Goal: Task Accomplishment & Management: Manage account settings

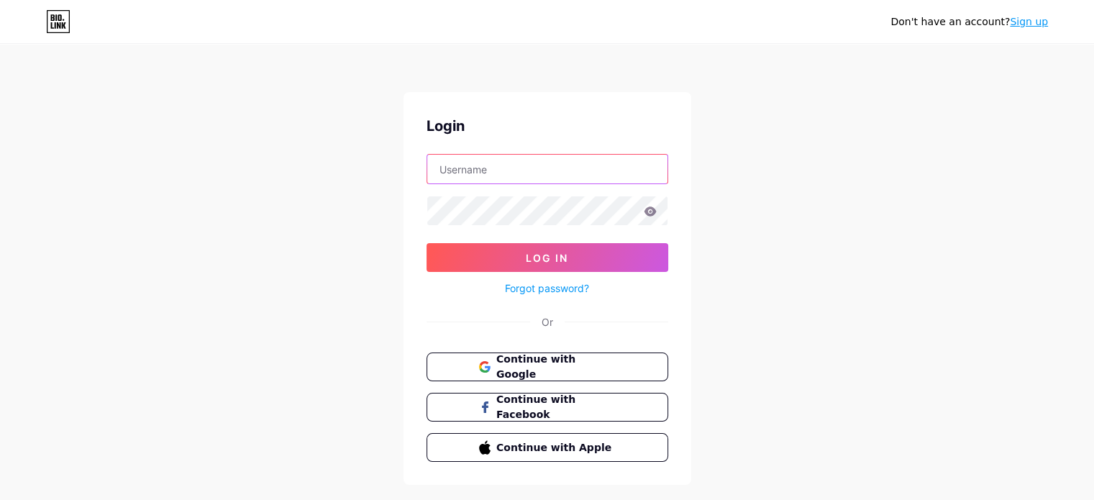
click at [453, 162] on input "text" at bounding box center [547, 169] width 240 height 29
type input "NoHeejVito"
click at [426, 243] on button "Log In" at bounding box center [547, 257] width 242 height 29
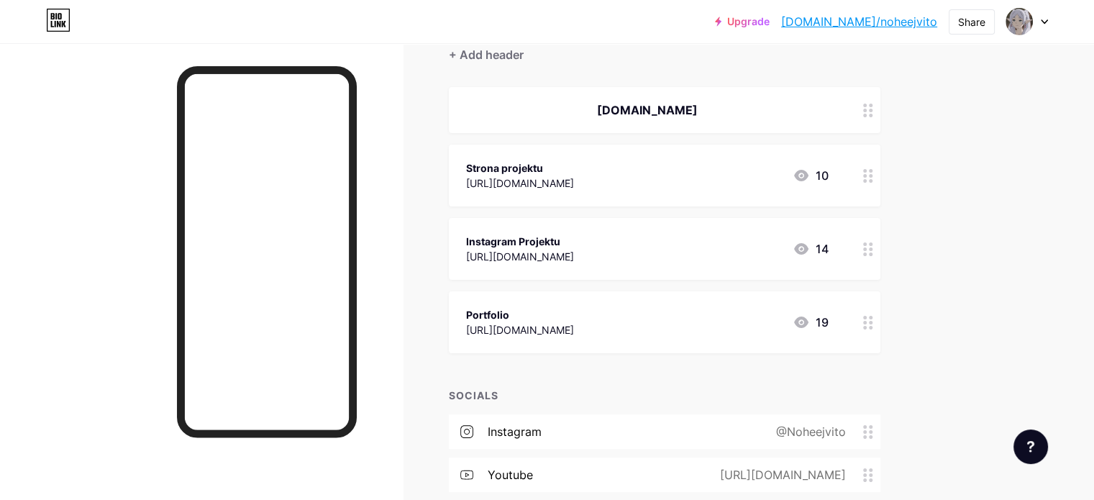
scroll to position [144, 0]
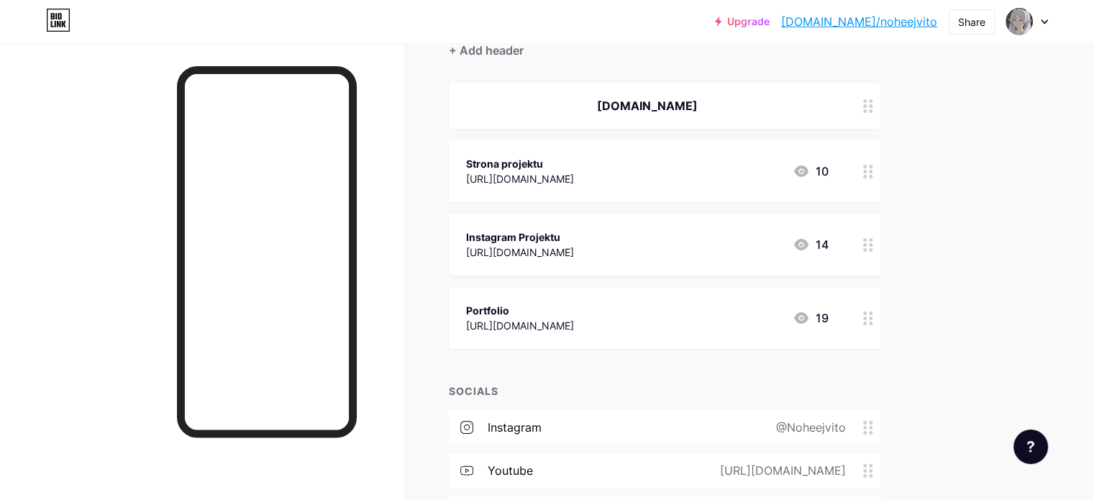
click at [612, 173] on div "Strona projektu [URL][DOMAIN_NAME] 10" at bounding box center [647, 171] width 362 height 33
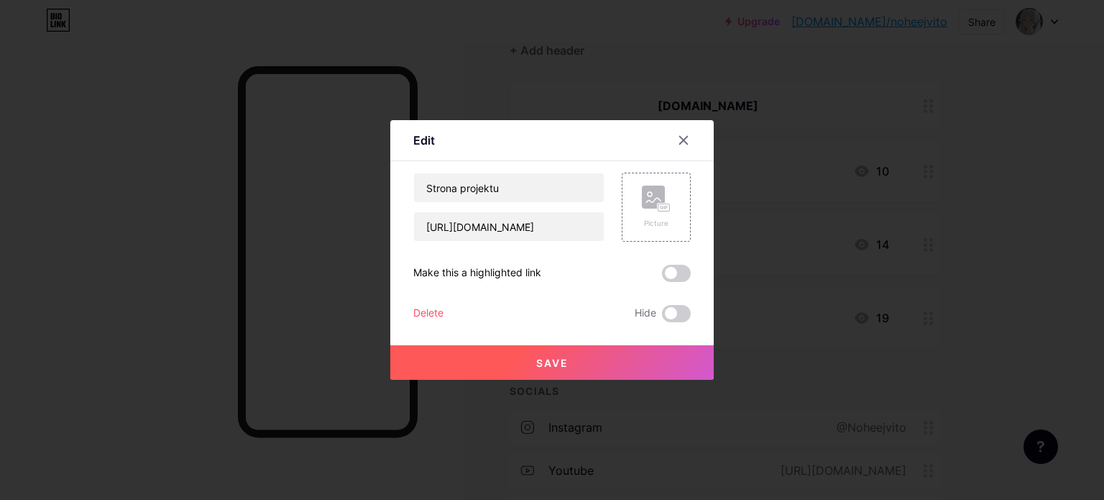
click at [430, 312] on div "Delete" at bounding box center [428, 313] width 30 height 17
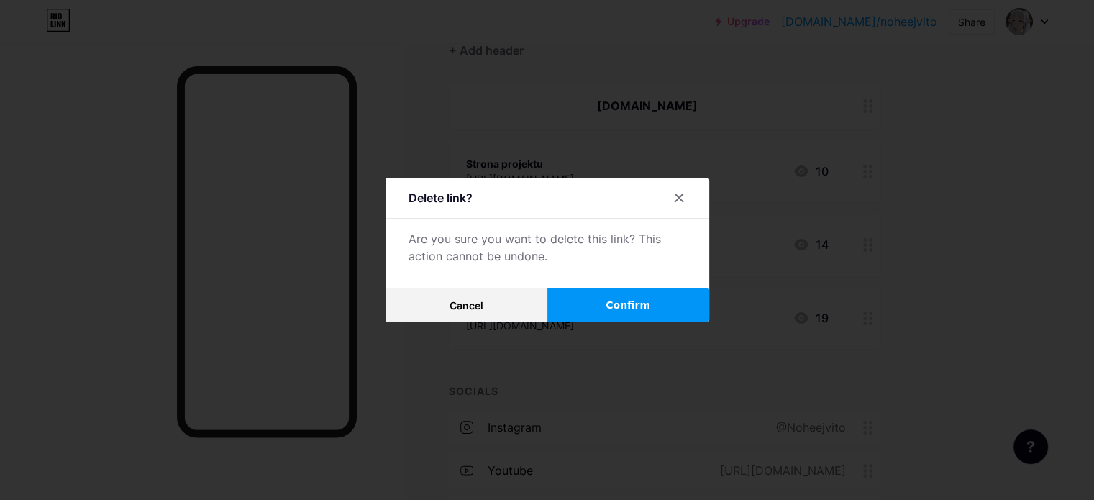
click at [616, 307] on span "Confirm" at bounding box center [627, 305] width 45 height 15
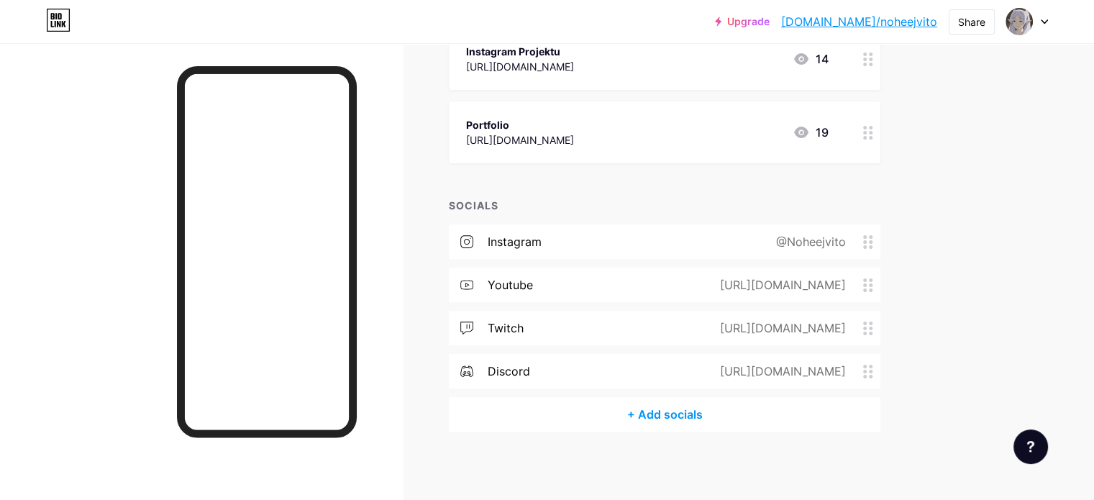
scroll to position [258, 0]
click at [607, 283] on div "youtube [URL][DOMAIN_NAME]" at bounding box center [664, 282] width 431 height 35
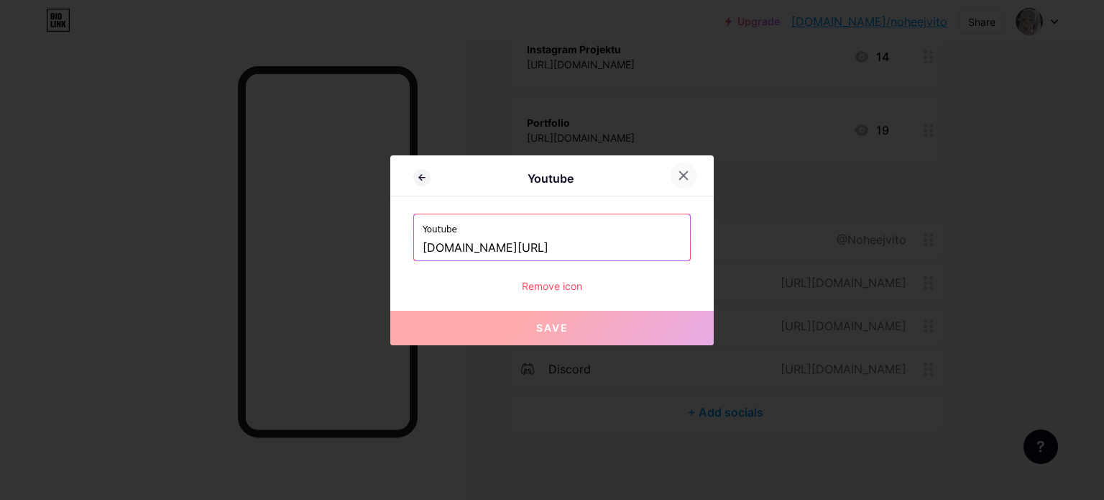
click at [684, 172] on icon at bounding box center [684, 176] width 12 height 12
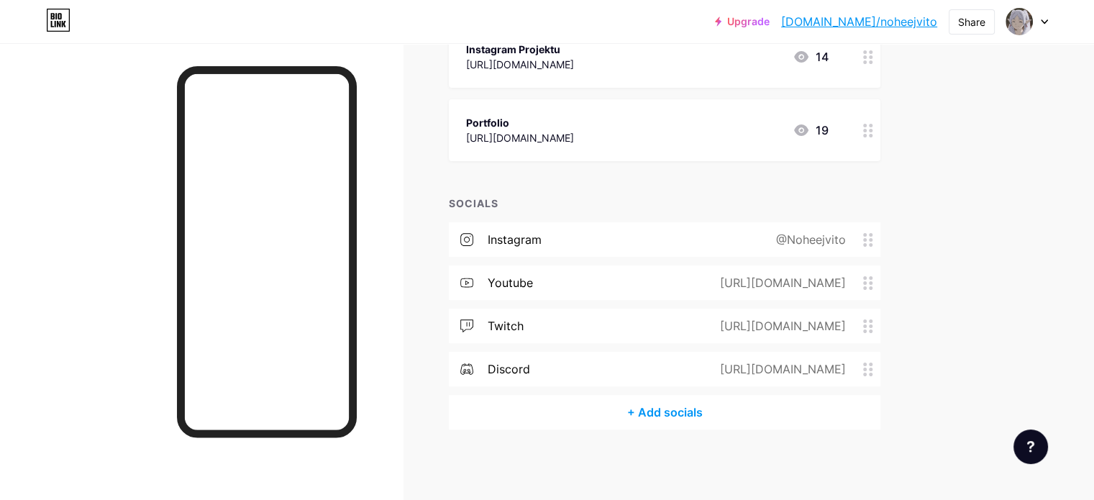
click at [589, 326] on div "twitch [URL][DOMAIN_NAME]" at bounding box center [664, 325] width 431 height 35
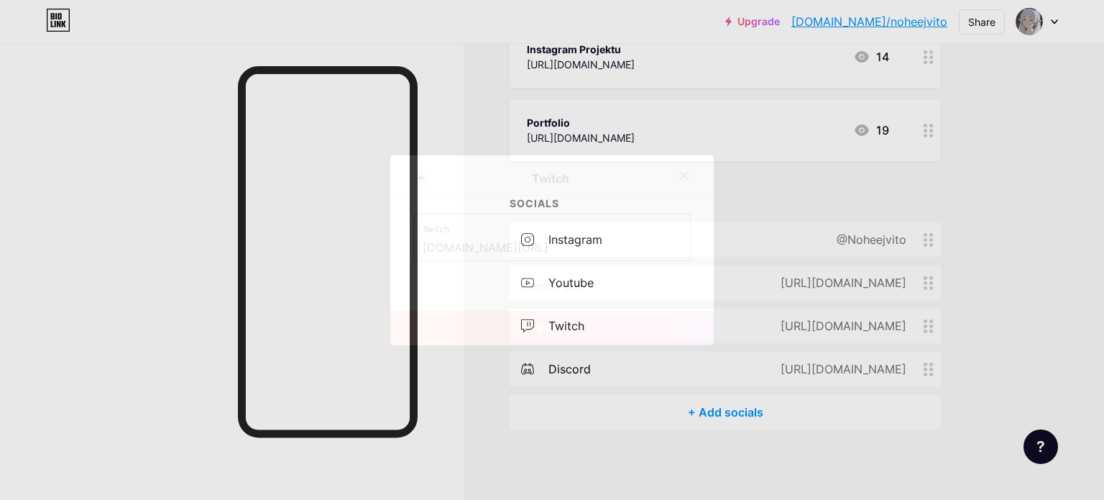
click at [548, 284] on div "Remove icon" at bounding box center [552, 285] width 278 height 15
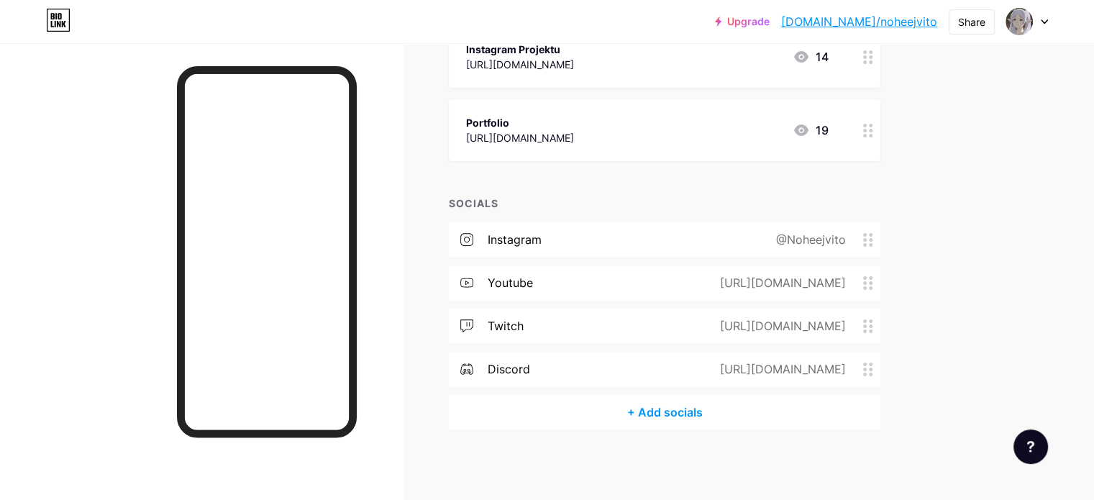
click at [582, 293] on button "Confirm" at bounding box center [628, 296] width 162 height 35
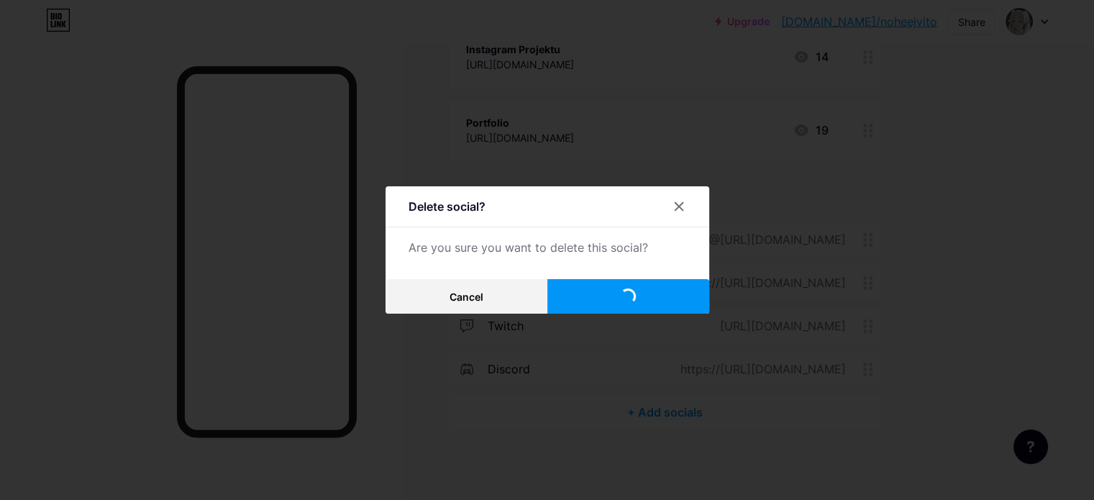
scroll to position [215, 0]
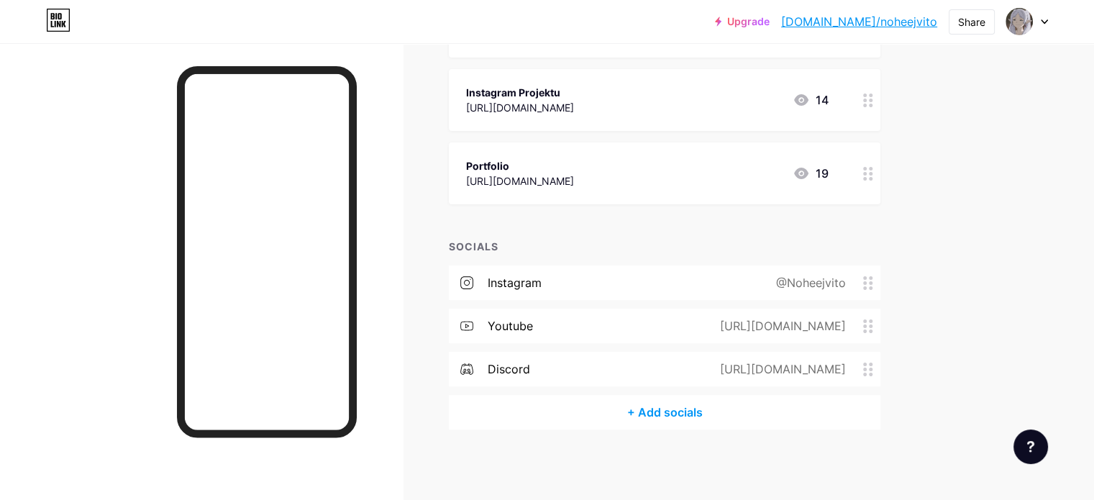
click at [530, 365] on div "discord" at bounding box center [508, 368] width 42 height 17
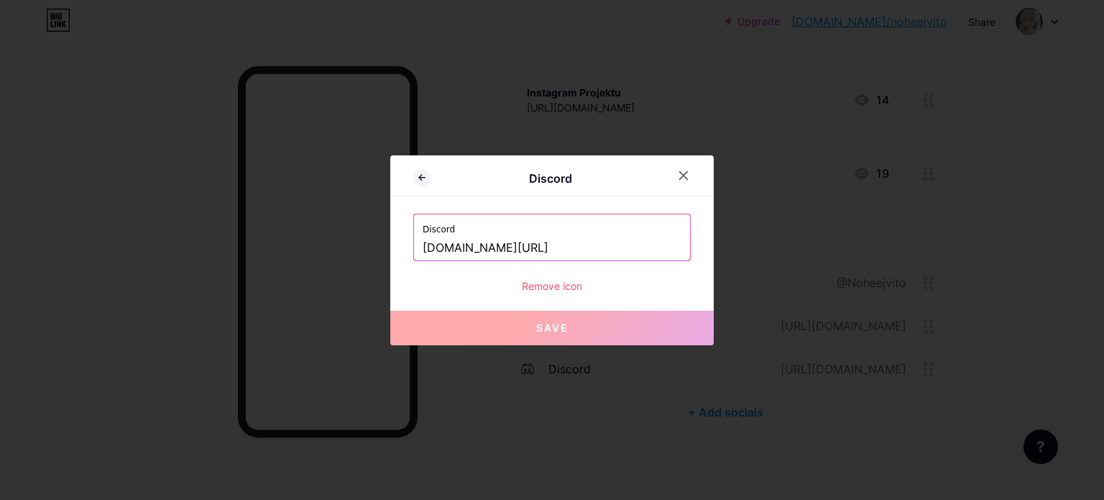
click at [544, 284] on div "Remove icon" at bounding box center [552, 285] width 278 height 15
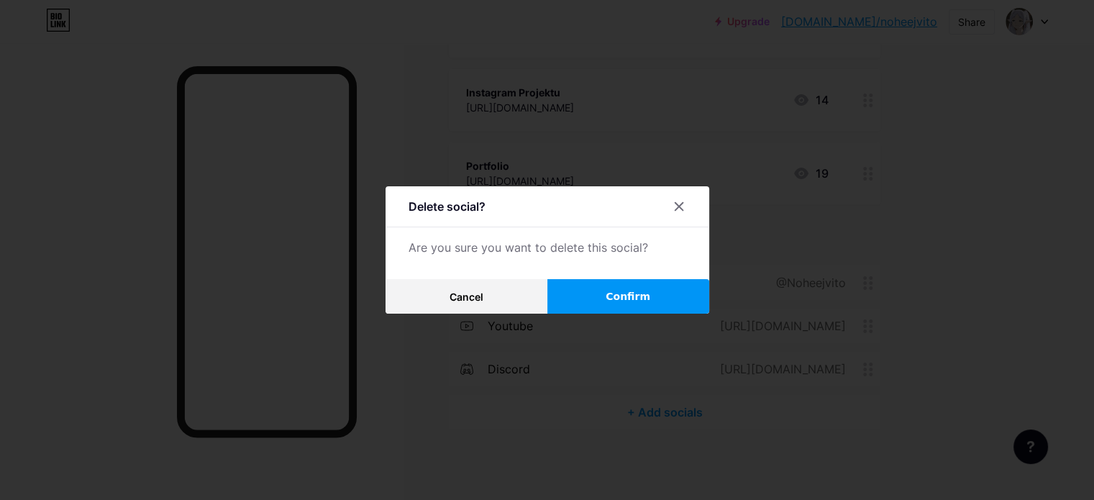
click at [598, 296] on button "Confirm" at bounding box center [628, 296] width 162 height 35
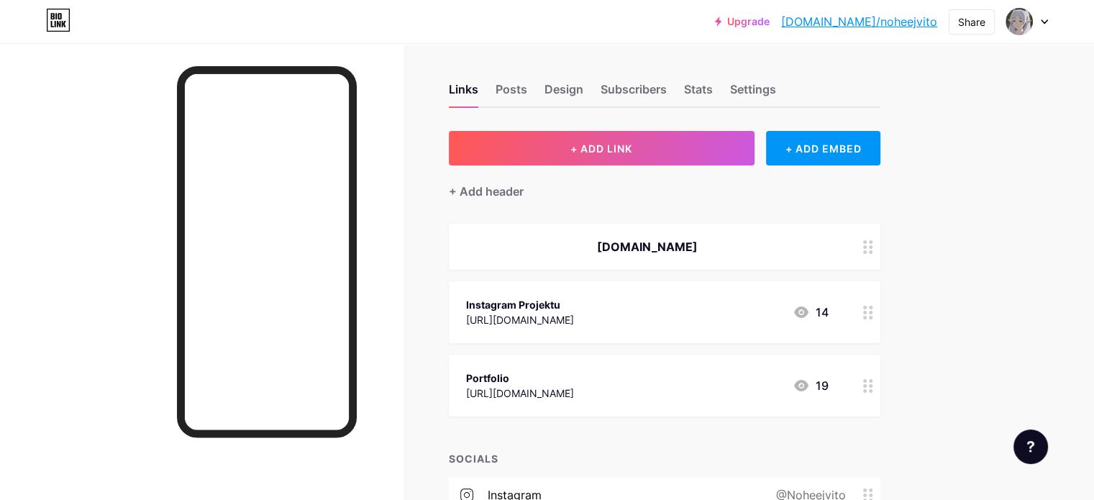
scroll to position [0, 0]
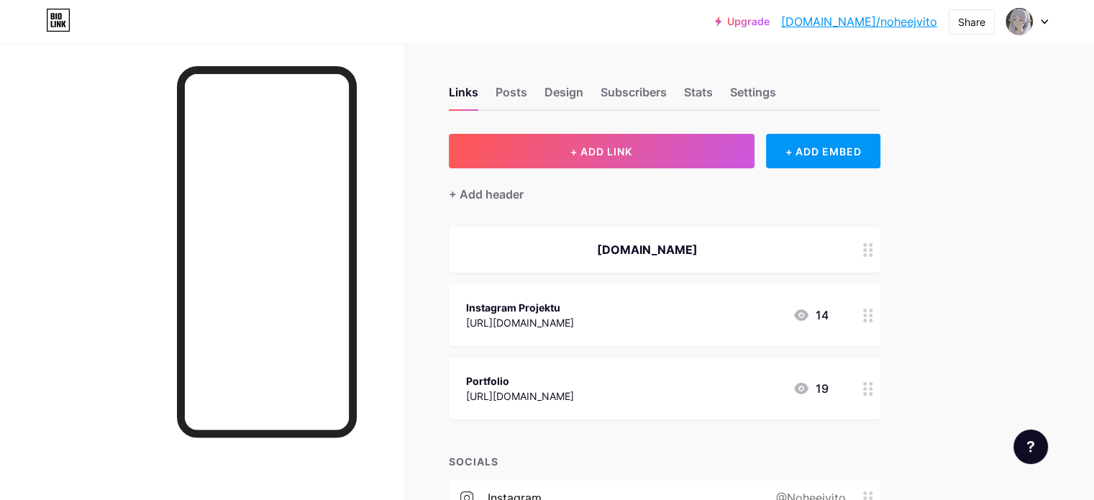
click at [574, 308] on div "Instagram Projektu" at bounding box center [520, 307] width 108 height 15
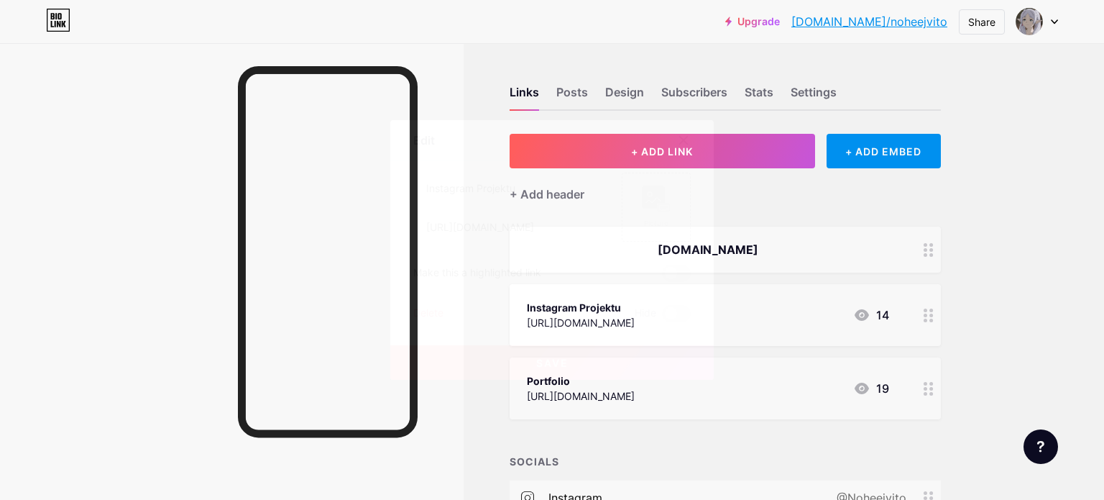
click at [434, 311] on div "Delete" at bounding box center [428, 313] width 30 height 17
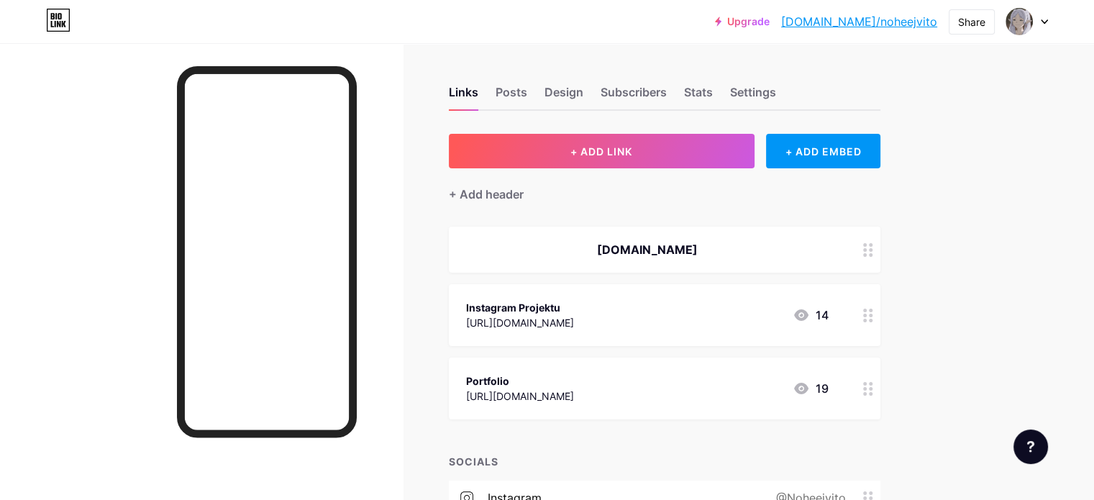
click at [598, 304] on button "Confirm" at bounding box center [628, 305] width 162 height 35
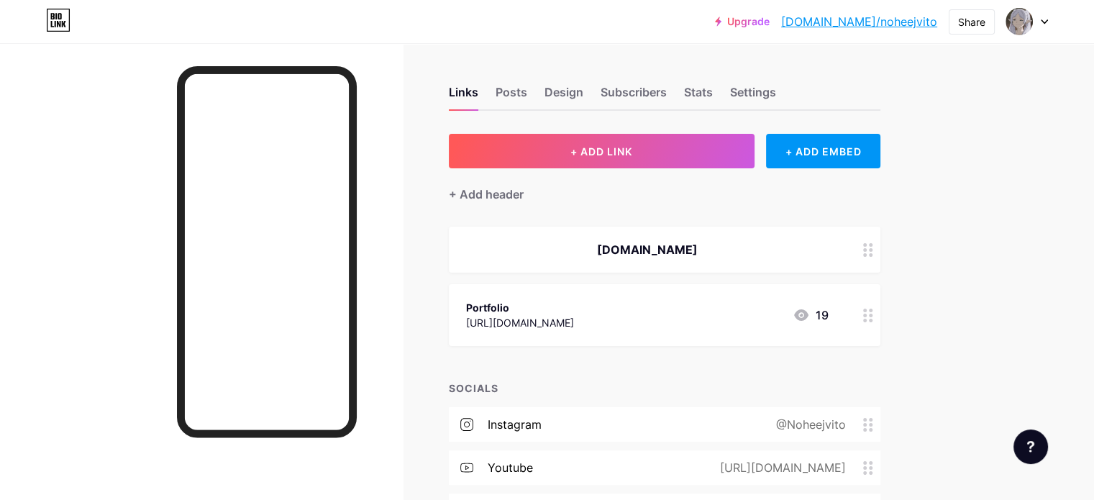
click at [719, 249] on div "[DOMAIN_NAME]" at bounding box center [647, 249] width 362 height 17
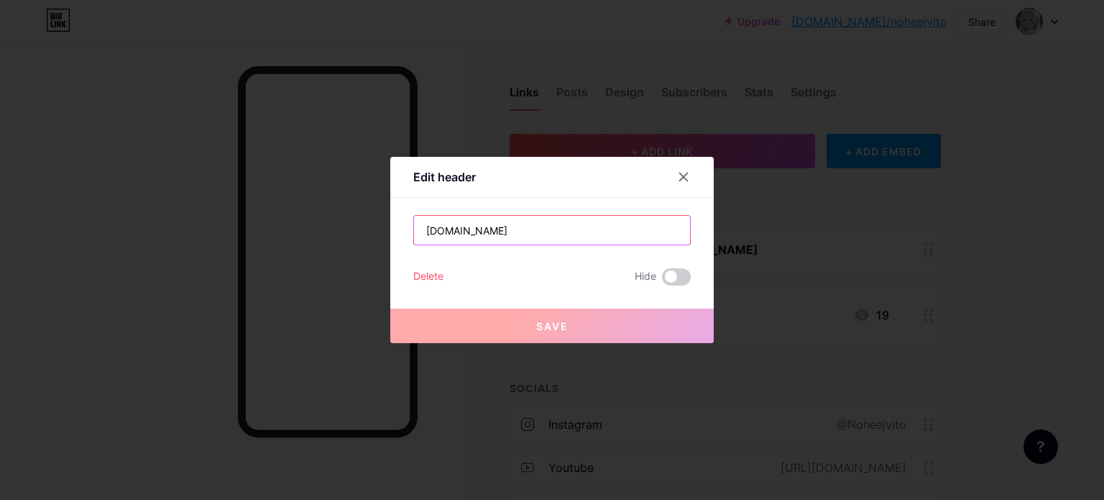
drag, startPoint x: 498, startPoint y: 234, endPoint x: 462, endPoint y: 232, distance: 36.7
click at [462, 232] on input "[DOMAIN_NAME]" at bounding box center [552, 230] width 276 height 29
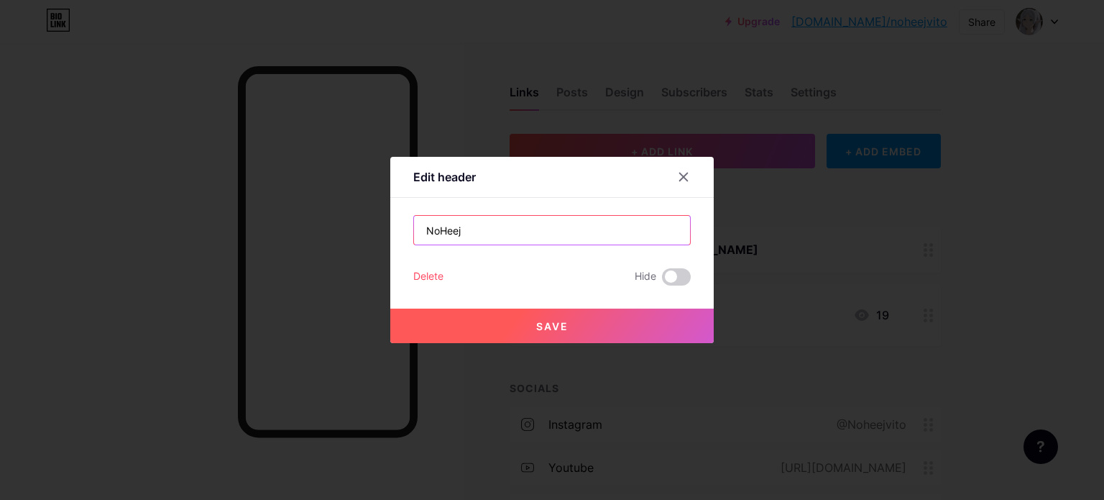
type input "NoHeej"
click at [578, 321] on button "Save" at bounding box center [552, 325] width 324 height 35
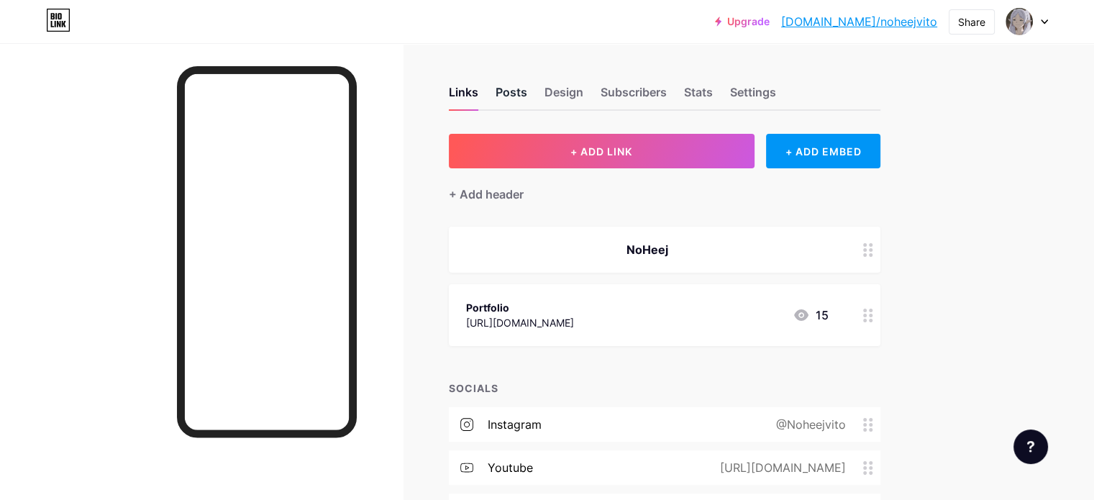
click at [527, 99] on div "Posts" at bounding box center [511, 96] width 32 height 26
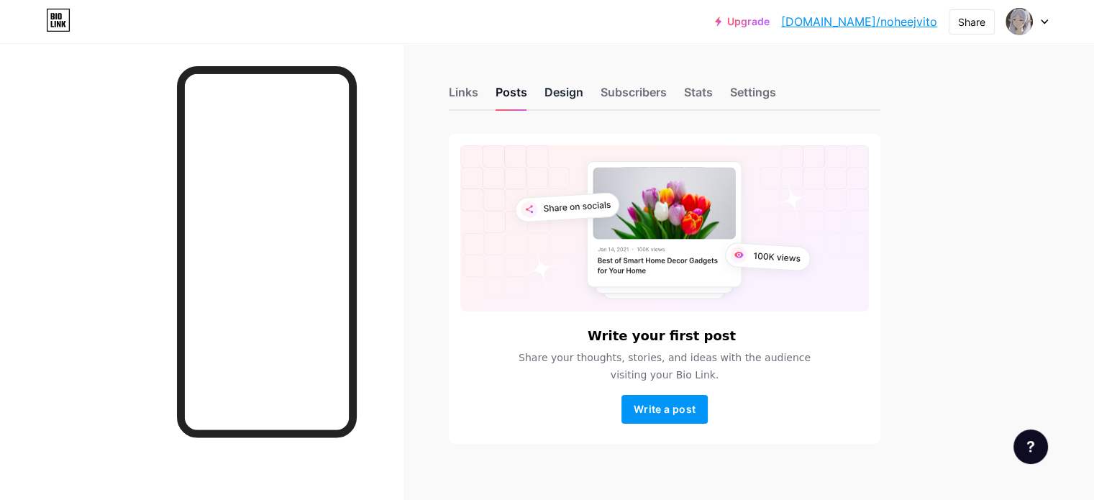
click at [583, 101] on div "Design" at bounding box center [563, 96] width 39 height 26
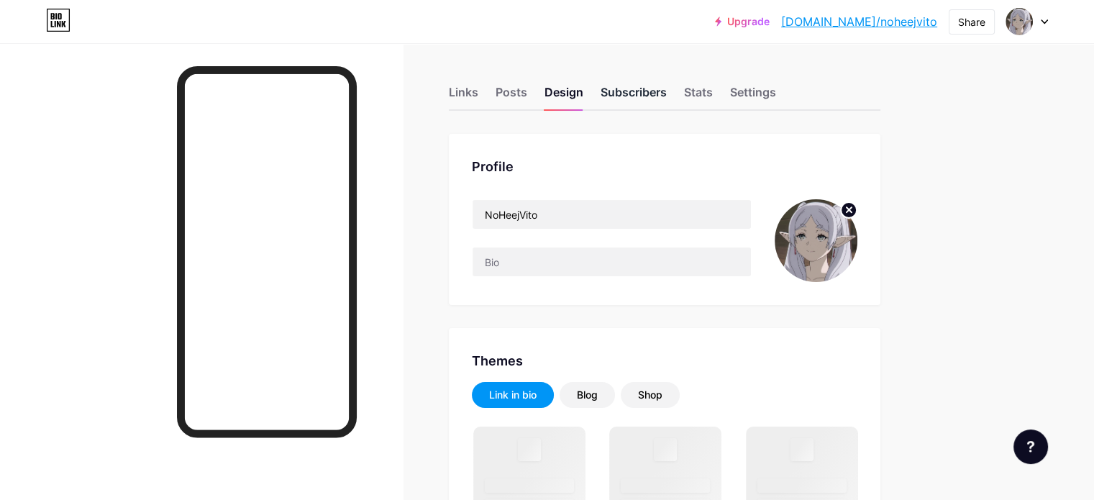
click at [666, 99] on div "Subscribers" at bounding box center [633, 96] width 66 height 26
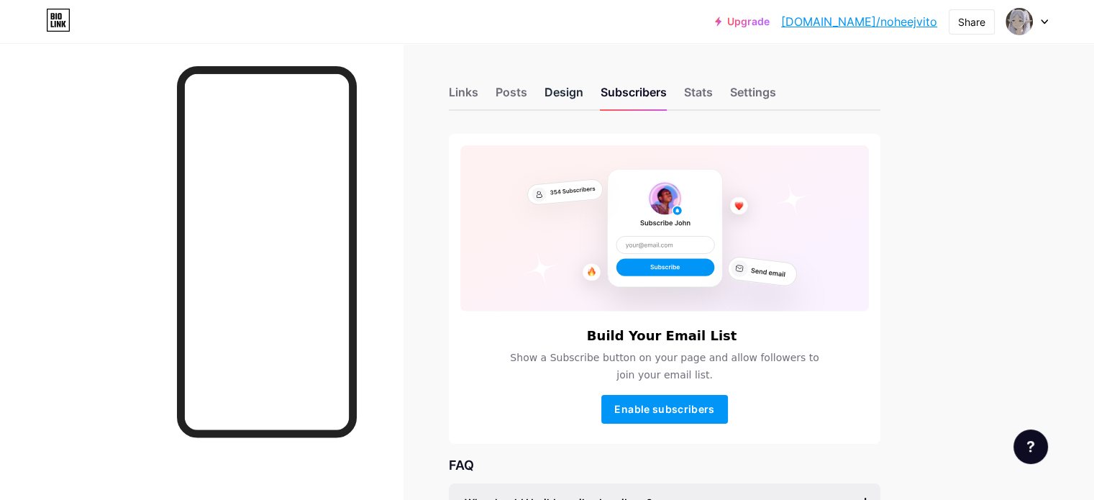
click at [583, 96] on div "Design" at bounding box center [563, 96] width 39 height 26
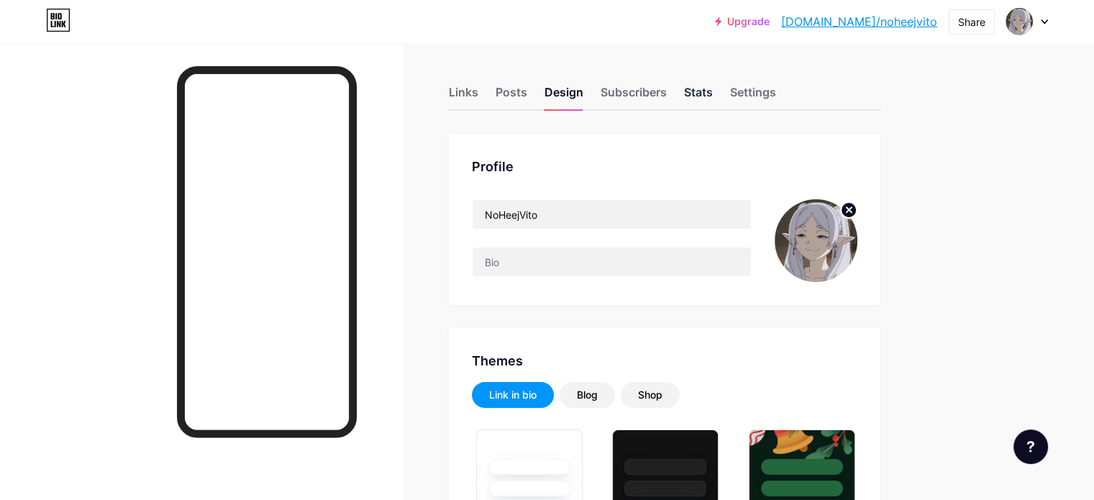
click at [713, 97] on div "Stats" at bounding box center [698, 96] width 29 height 26
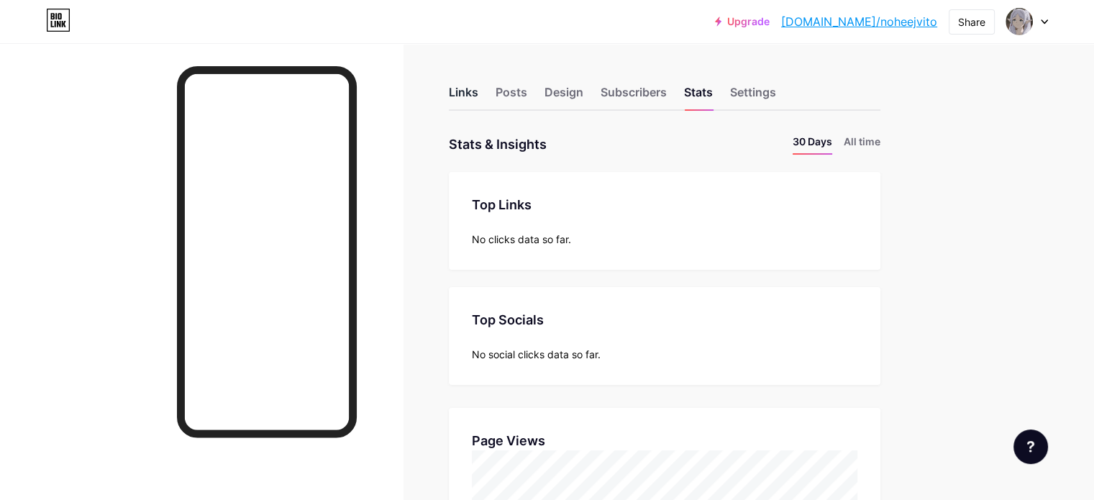
scroll to position [500, 1093]
click at [478, 94] on div "Links" at bounding box center [463, 96] width 29 height 26
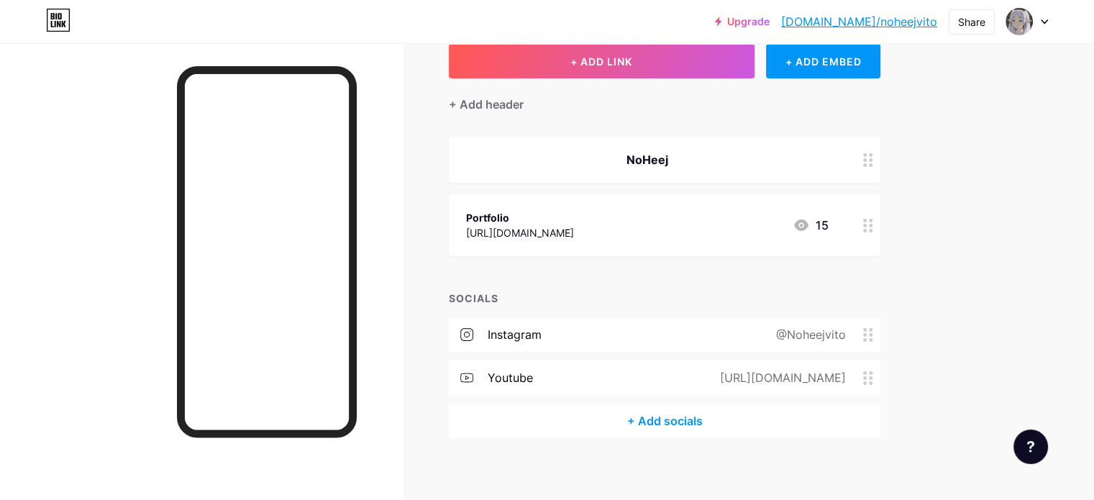
scroll to position [99, 0]
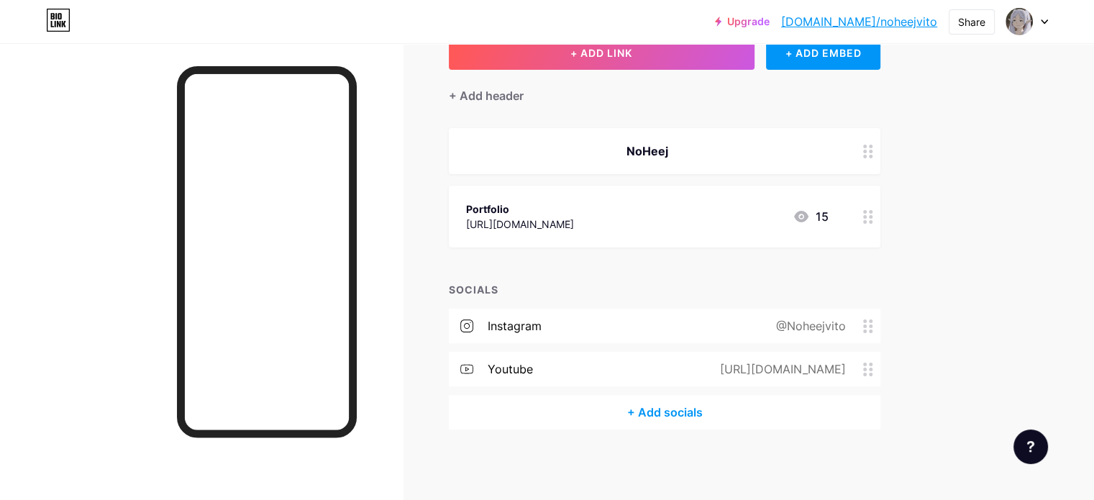
click at [533, 362] on div "youtube" at bounding box center [509, 368] width 45 height 17
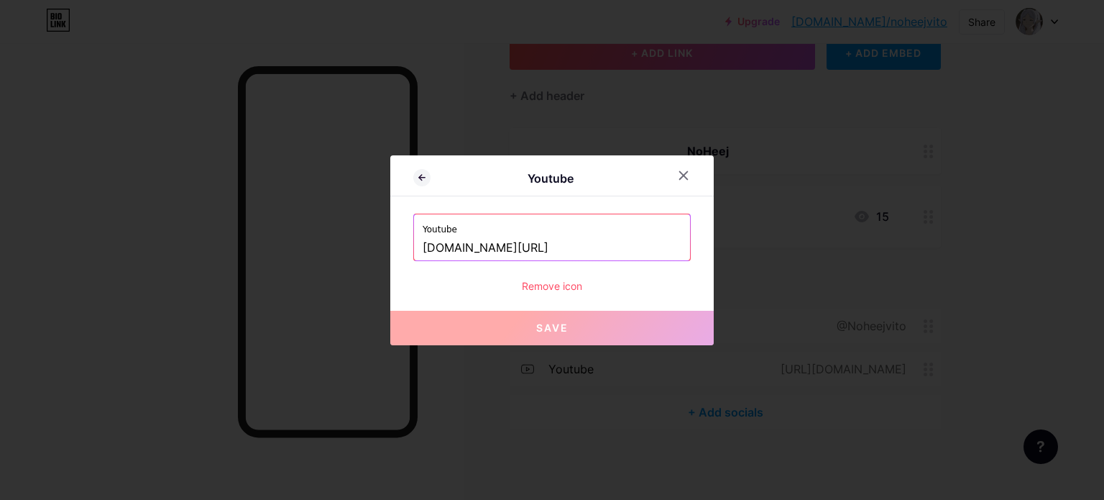
drag, startPoint x: 550, startPoint y: 252, endPoint x: 418, endPoint y: 252, distance: 132.3
click at [418, 252] on div "Youtube [DOMAIN_NAME][URL]" at bounding box center [552, 237] width 276 height 46
click at [446, 224] on label "Youtube" at bounding box center [552, 225] width 259 height 22
click at [552, 284] on div "Remove icon" at bounding box center [552, 285] width 278 height 15
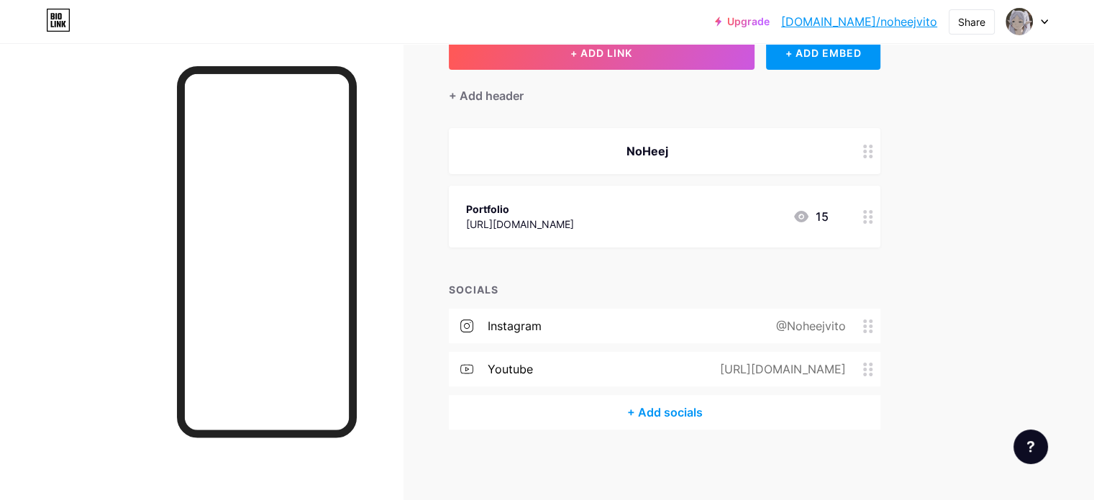
click at [615, 296] on span "Confirm" at bounding box center [627, 296] width 45 height 15
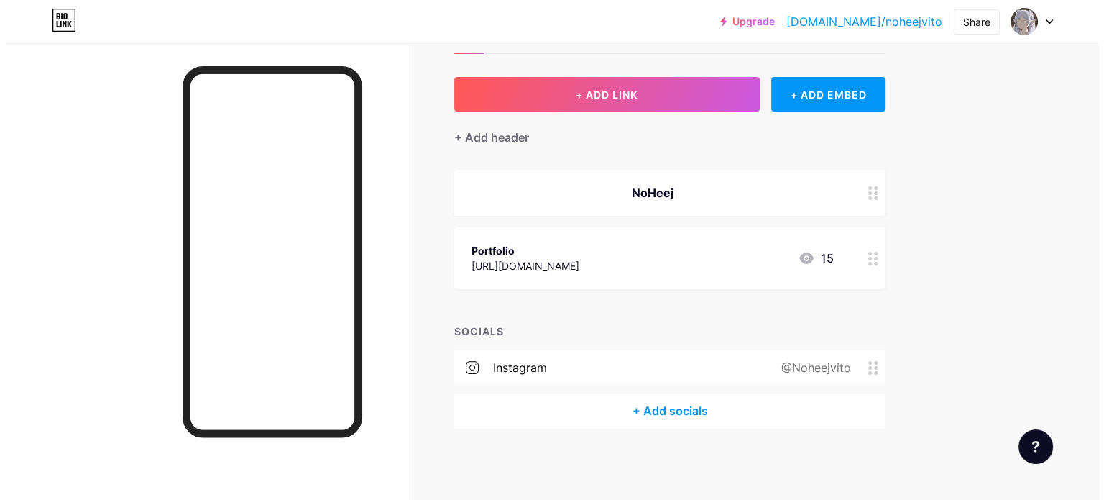
scroll to position [55, 0]
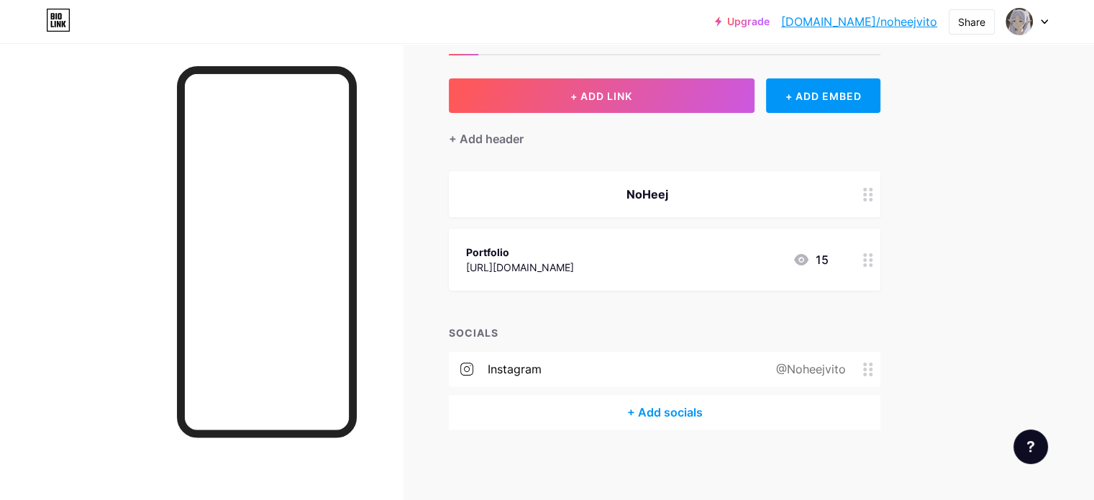
click at [718, 411] on div "+ Add socials" at bounding box center [664, 412] width 431 height 35
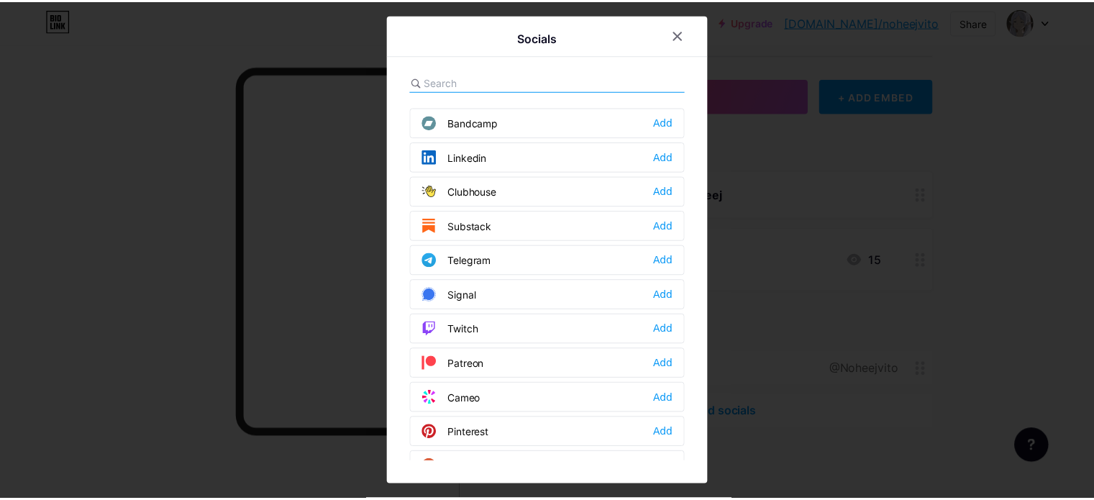
scroll to position [647, 0]
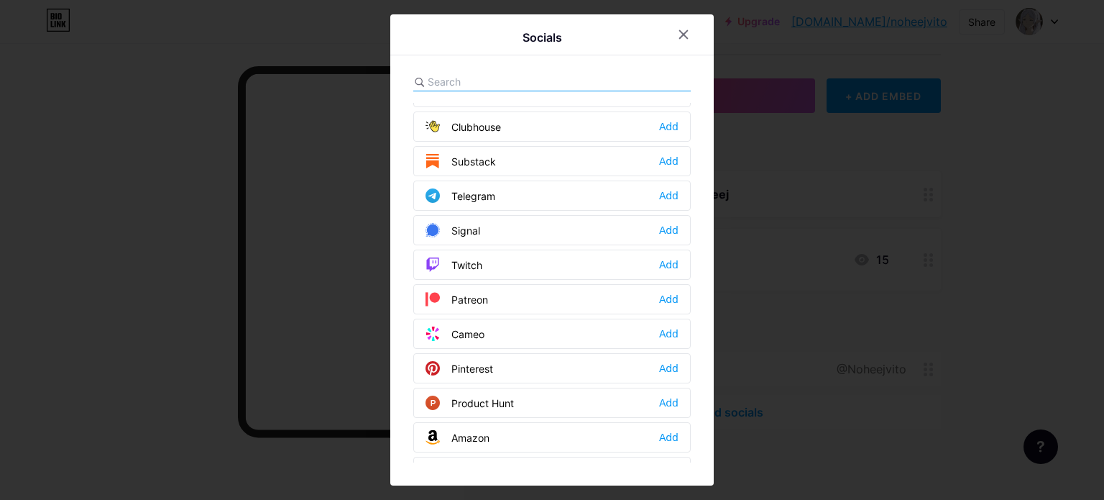
click at [476, 257] on div "Twitch" at bounding box center [454, 264] width 57 height 14
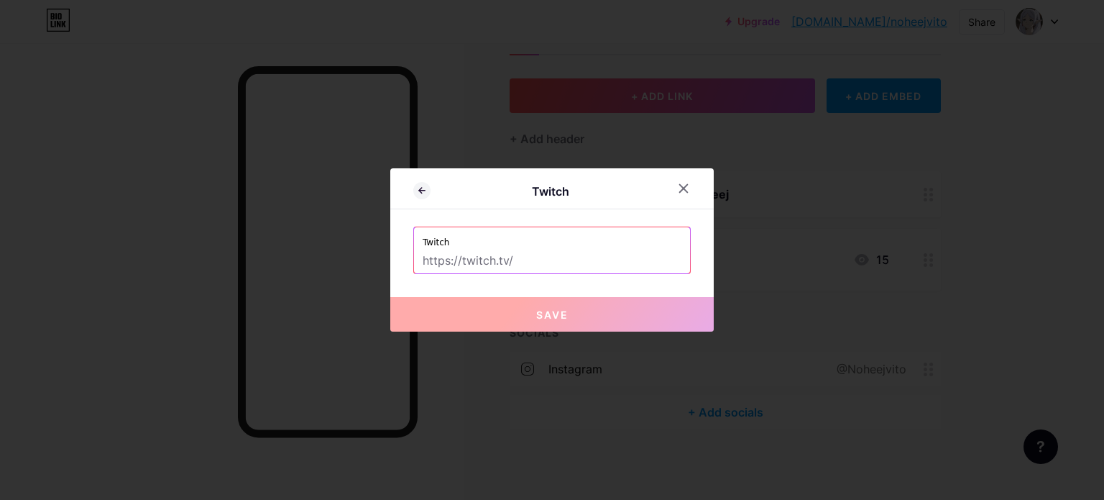
click at [467, 262] on input "text" at bounding box center [552, 261] width 259 height 24
click at [491, 252] on input "text" at bounding box center [552, 261] width 259 height 24
paste input "[URL][DOMAIN_NAME]"
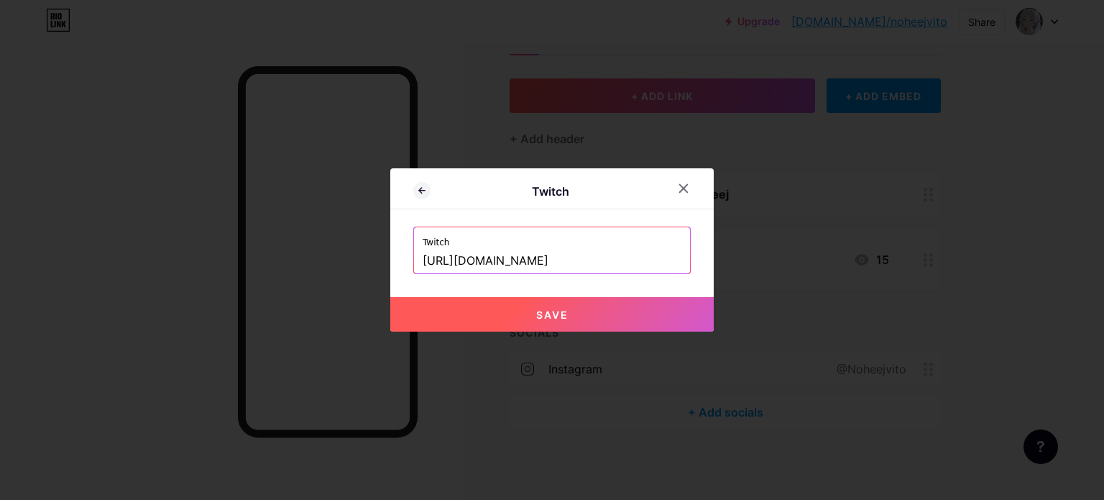
type input "[URL][DOMAIN_NAME]"
click at [538, 307] on button "Save" at bounding box center [552, 314] width 324 height 35
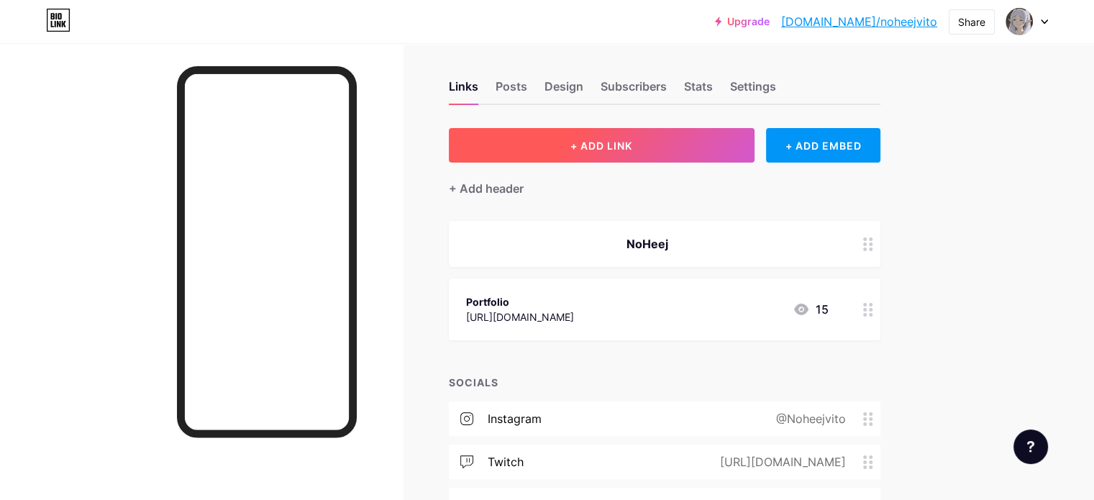
scroll to position [0, 0]
